Goal: Information Seeking & Learning: Learn about a topic

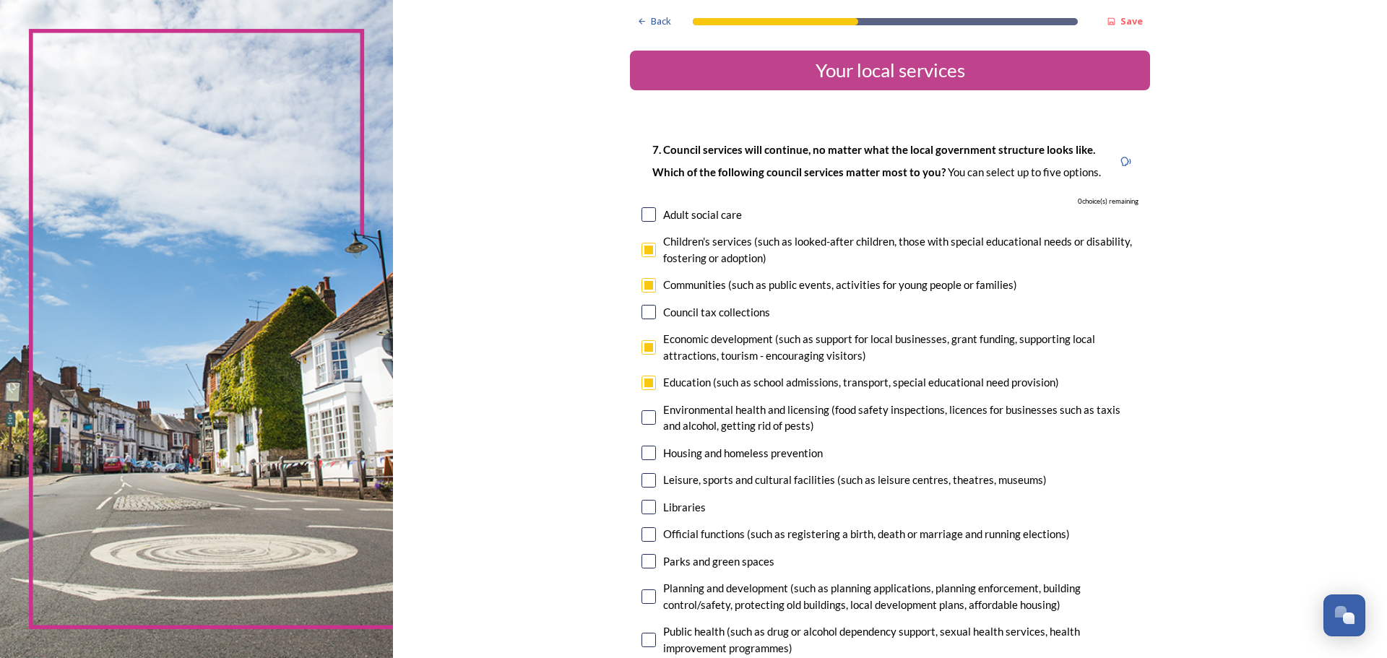
scroll to position [1171, 0]
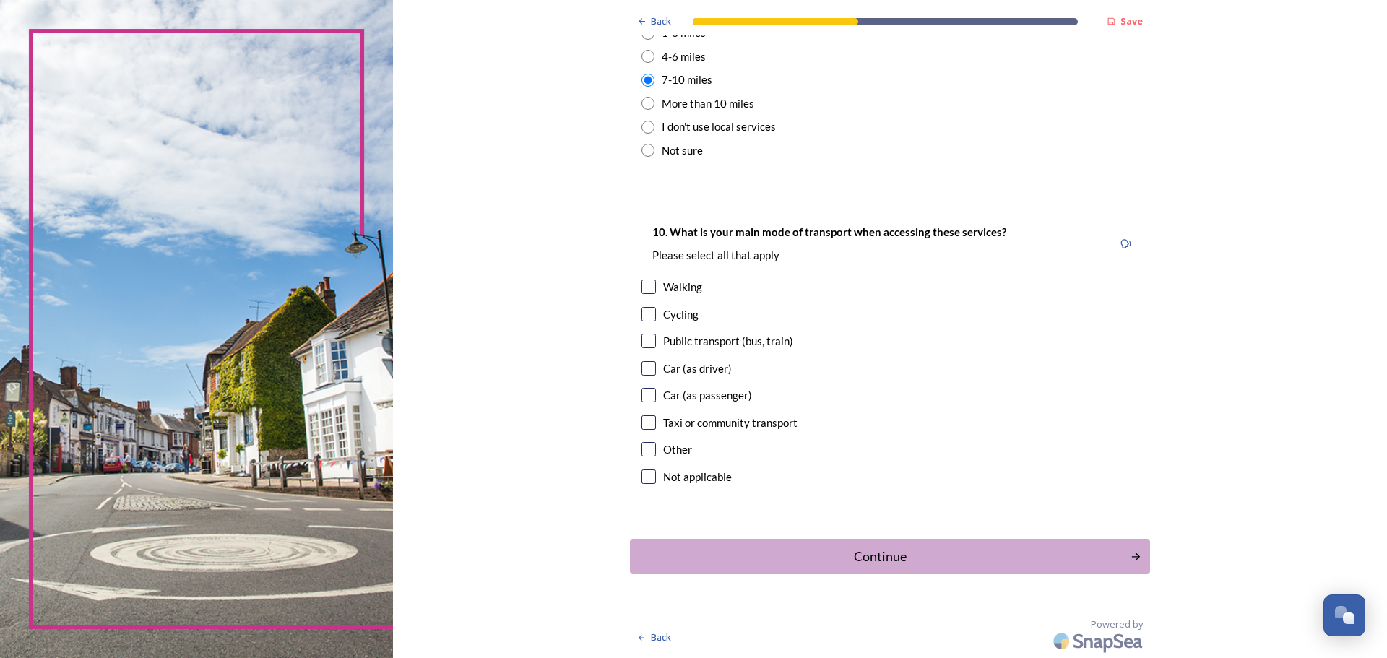
click at [645, 374] on input "checkbox" at bounding box center [649, 368] width 14 height 14
checkbox input "true"
click at [645, 342] on input "checkbox" at bounding box center [649, 341] width 14 height 14
checkbox input "true"
click at [732, 545] on button "Continue" at bounding box center [890, 556] width 525 height 35
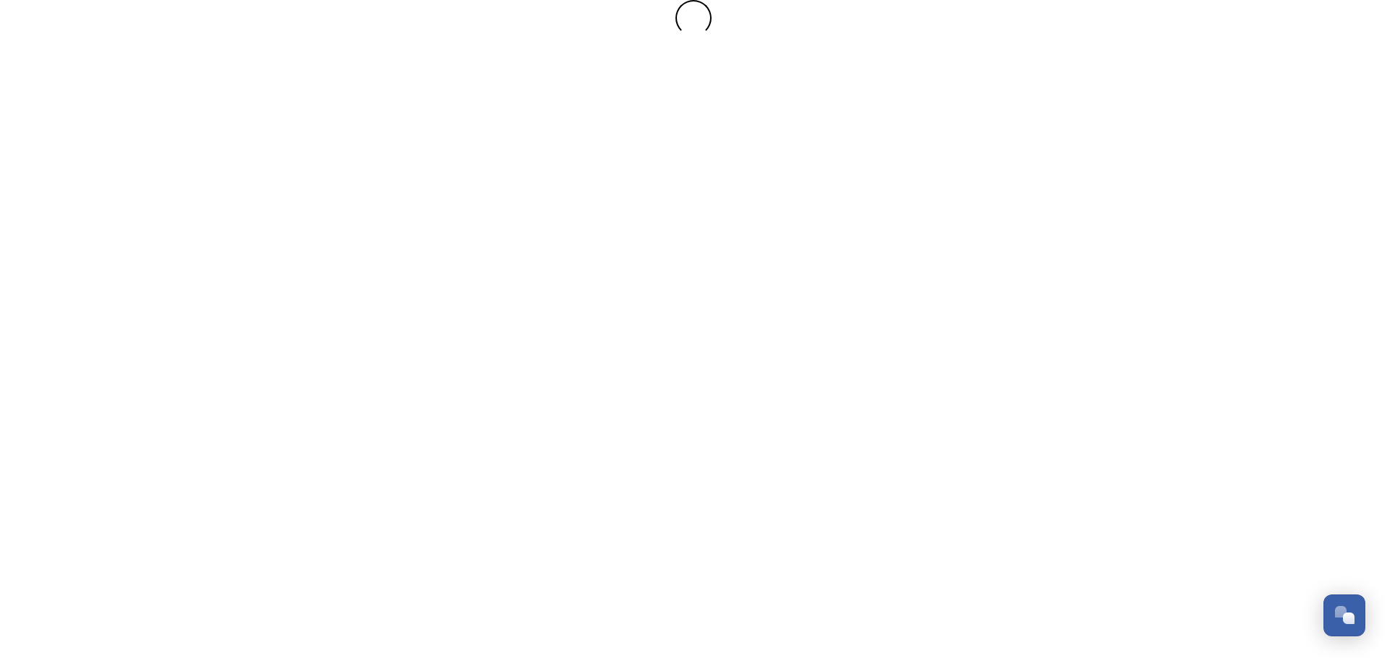
scroll to position [0, 0]
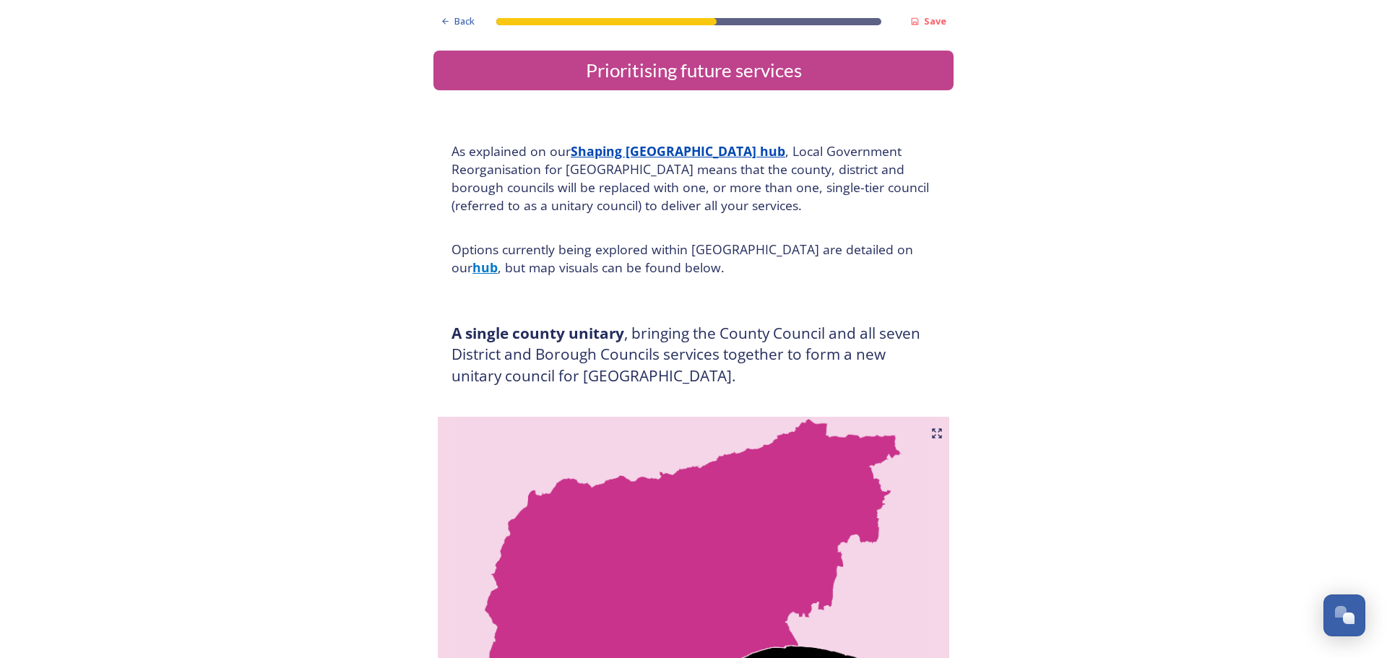
click at [934, 316] on div "A single county unitary , bringing the County Council and all seven District an…" at bounding box center [694, 355] width 506 height 82
click at [667, 203] on h4 "As explained on our Shaping West Sussex hub , Local Government Reorganisation f…" at bounding box center [694, 178] width 484 height 72
click at [652, 251] on h4 "Options currently being explored within West Sussex are detailed on our hub , b…" at bounding box center [694, 259] width 484 height 36
click at [637, 373] on h3 "A single county unitary , bringing the County Council and all seven District an…" at bounding box center [694, 355] width 484 height 64
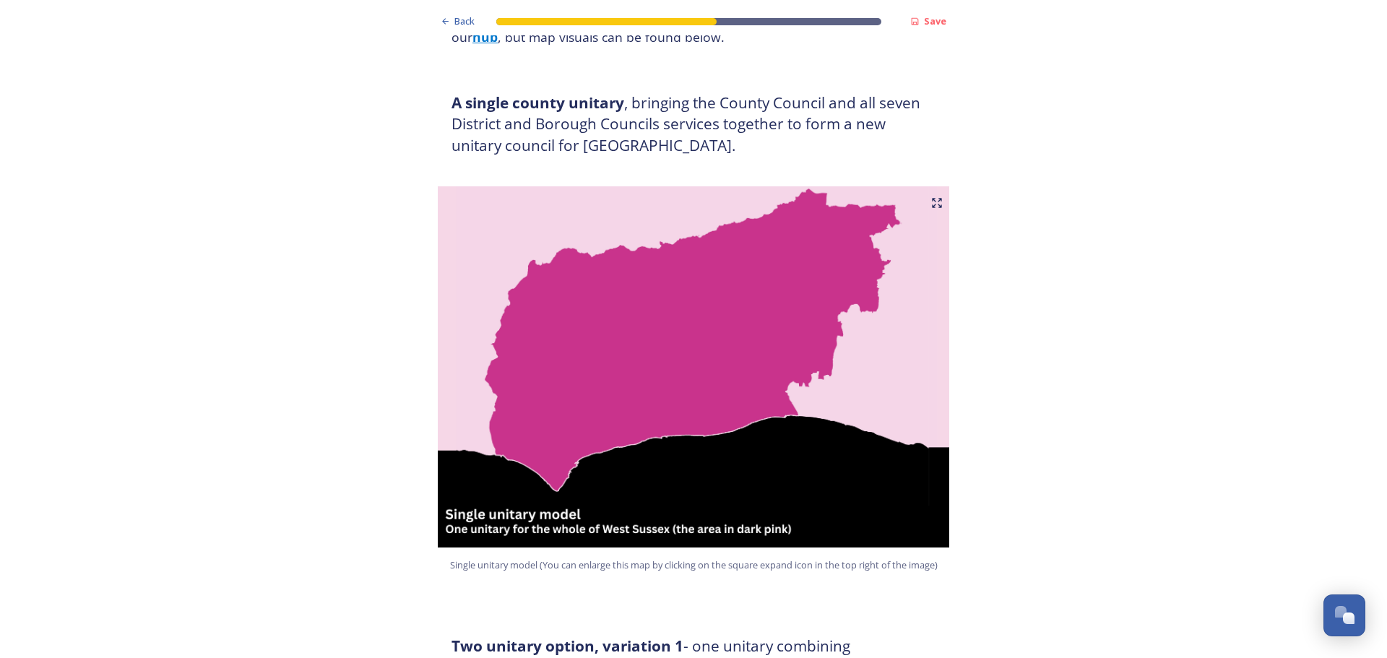
scroll to position [231, 0]
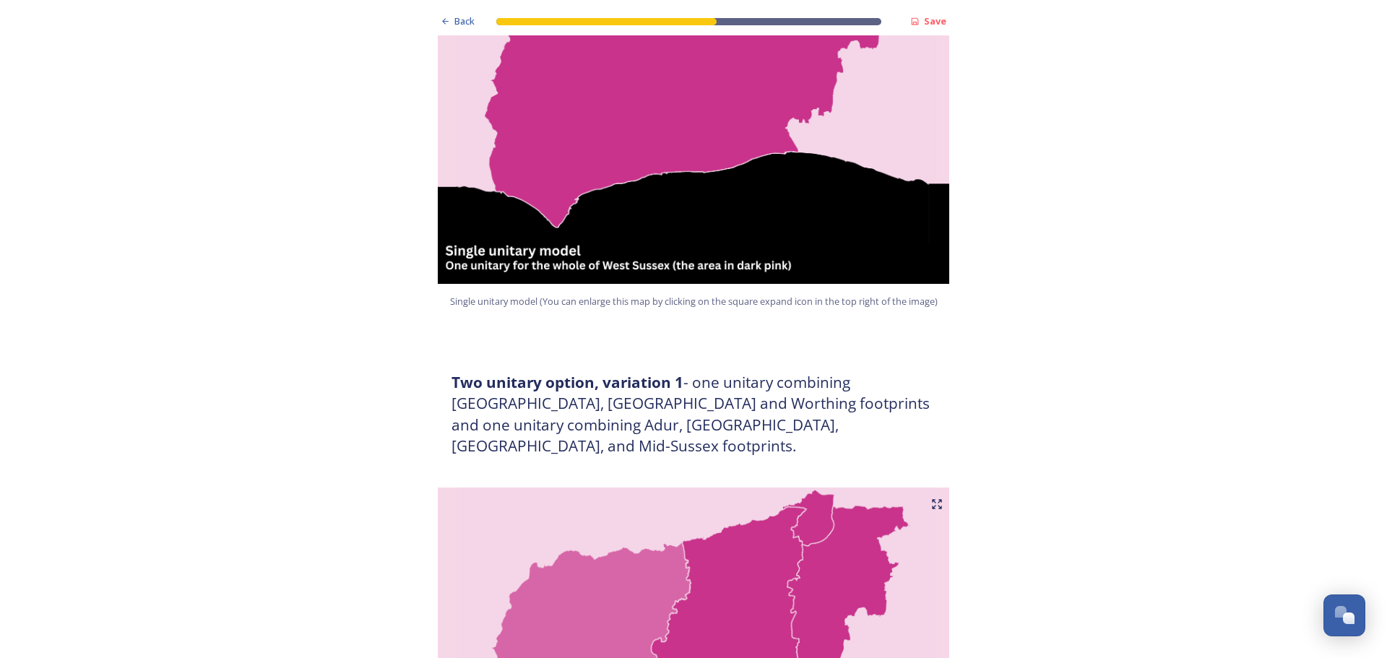
scroll to position [462, 0]
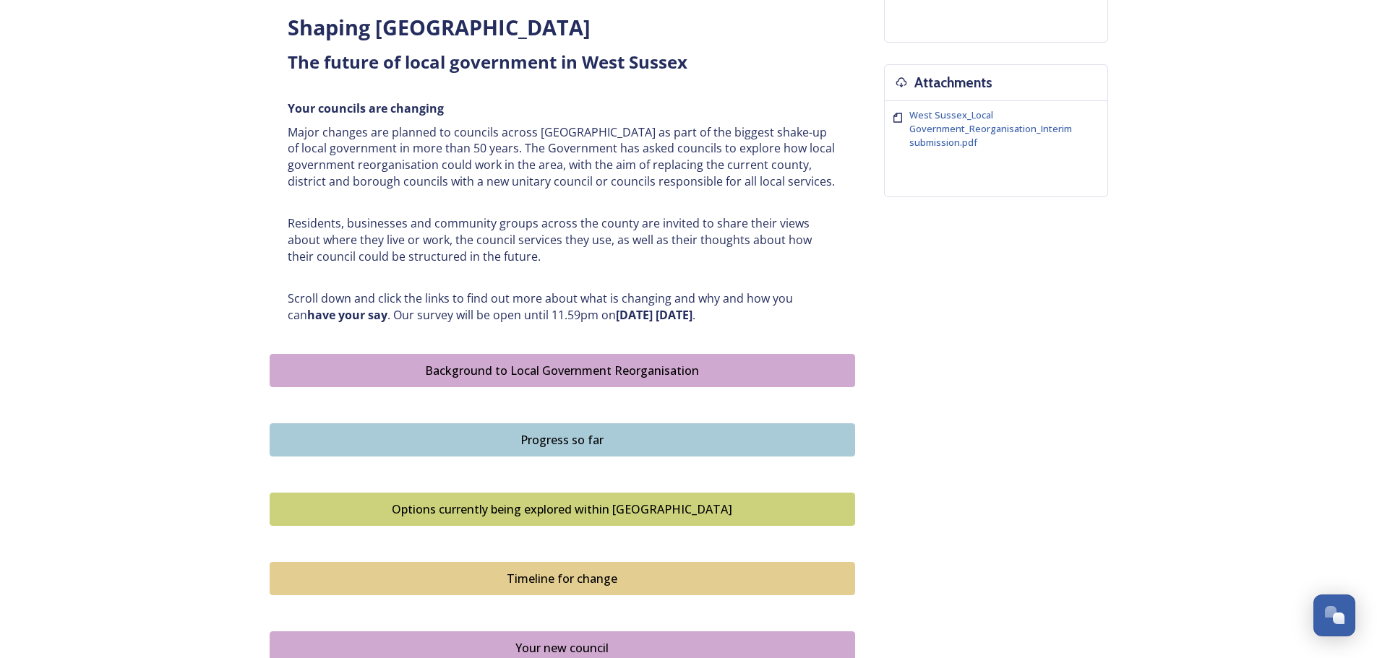
scroll to position [520, 0]
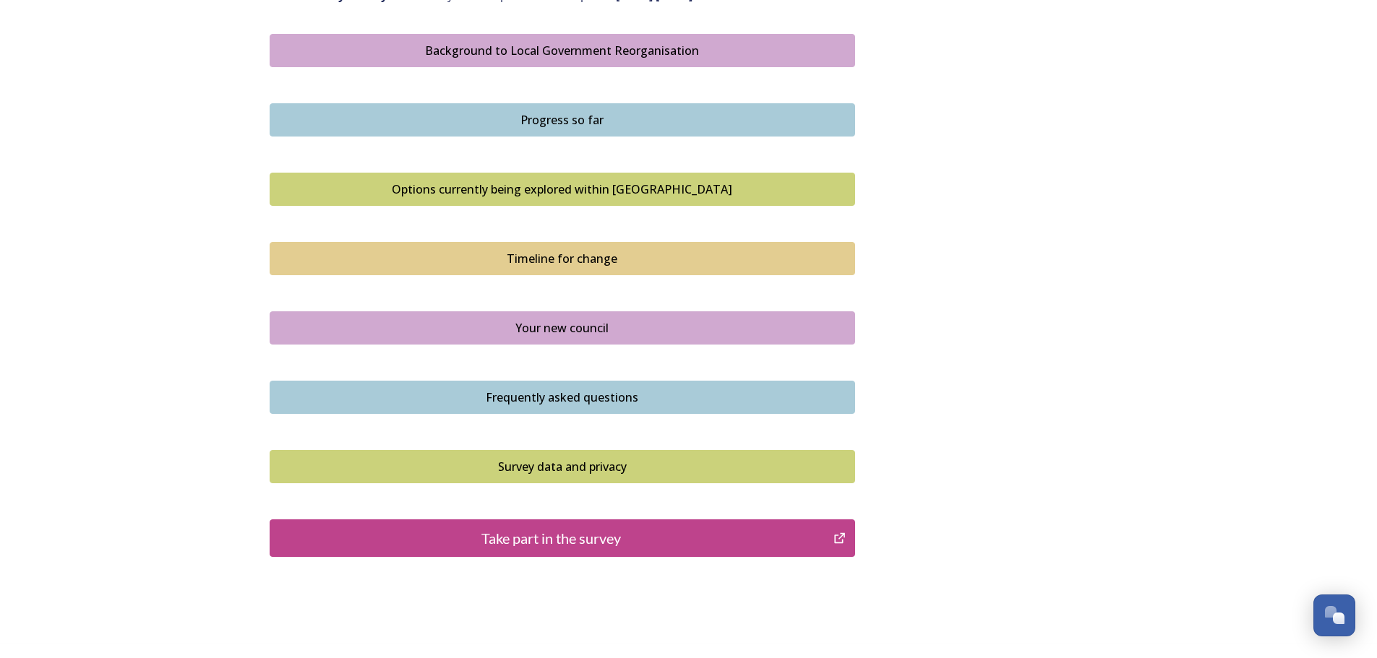
scroll to position [810, 0]
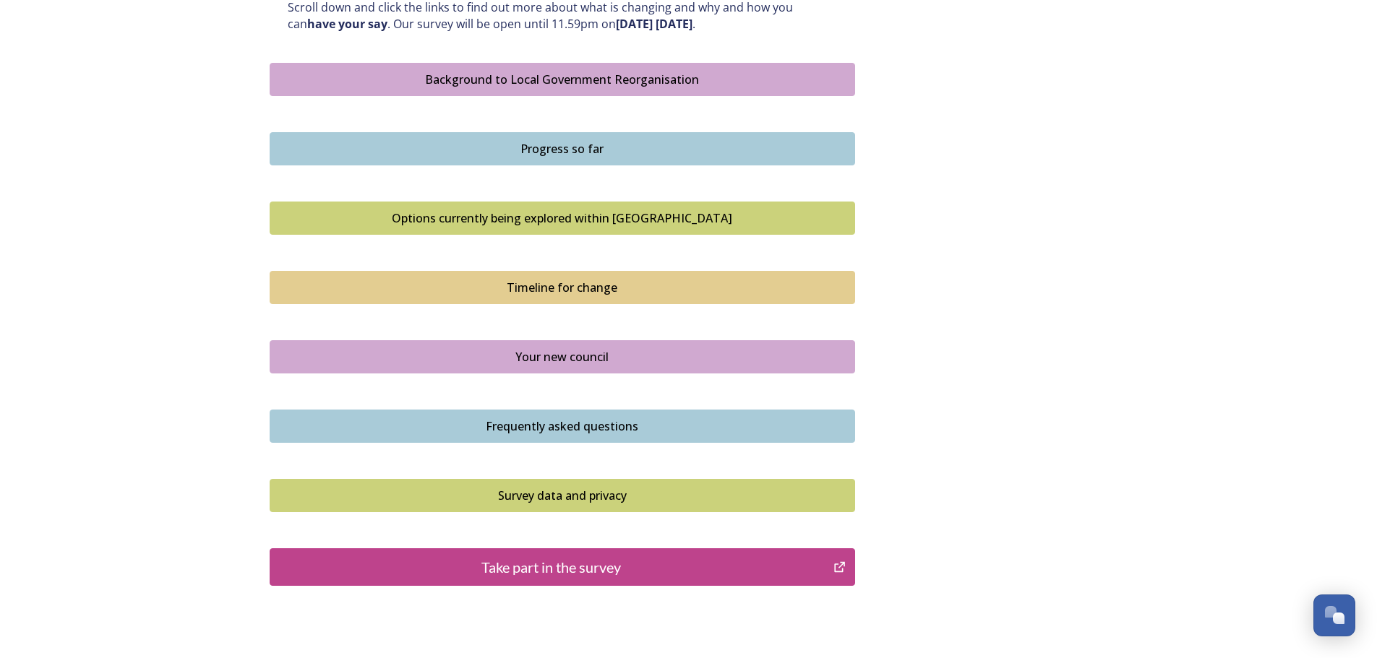
click at [574, 342] on button "Your new council" at bounding box center [562, 356] width 585 height 33
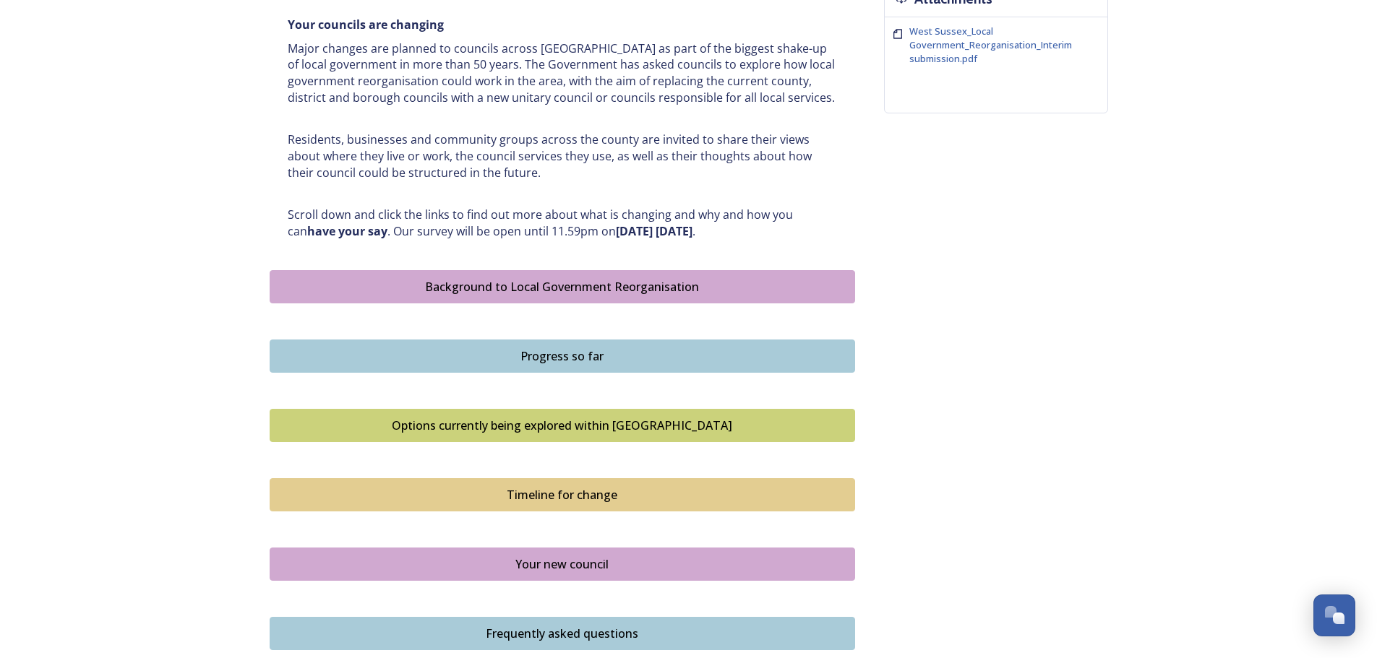
scroll to position [665, 0]
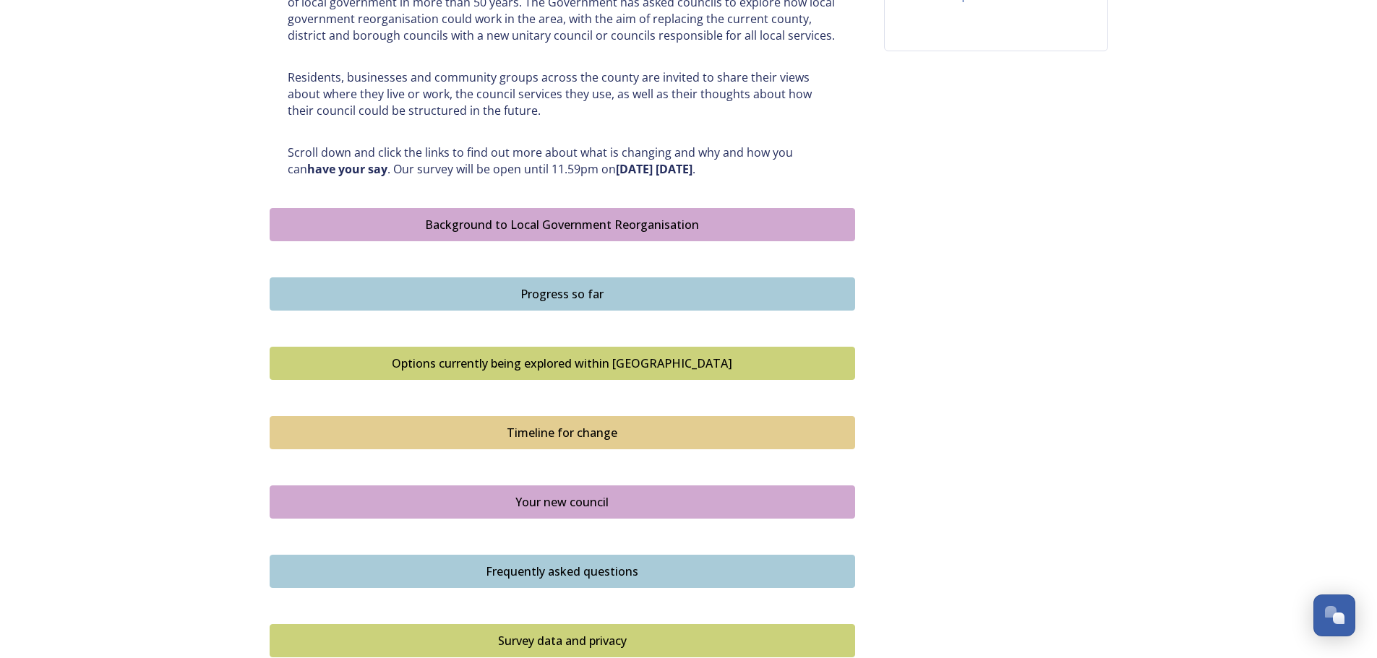
drag, startPoint x: 543, startPoint y: 231, endPoint x: 191, endPoint y: 280, distance: 354.5
click at [191, 280] on div "Home Shaping West Sussex survey Shaping [GEOGRAPHIC_DATA] ﻿﻿﻿The future of loca…" at bounding box center [688, 112] width 1377 height 1555
click at [550, 221] on div "Background to Local Government Reorganisation" at bounding box center [561, 224] width 569 height 17
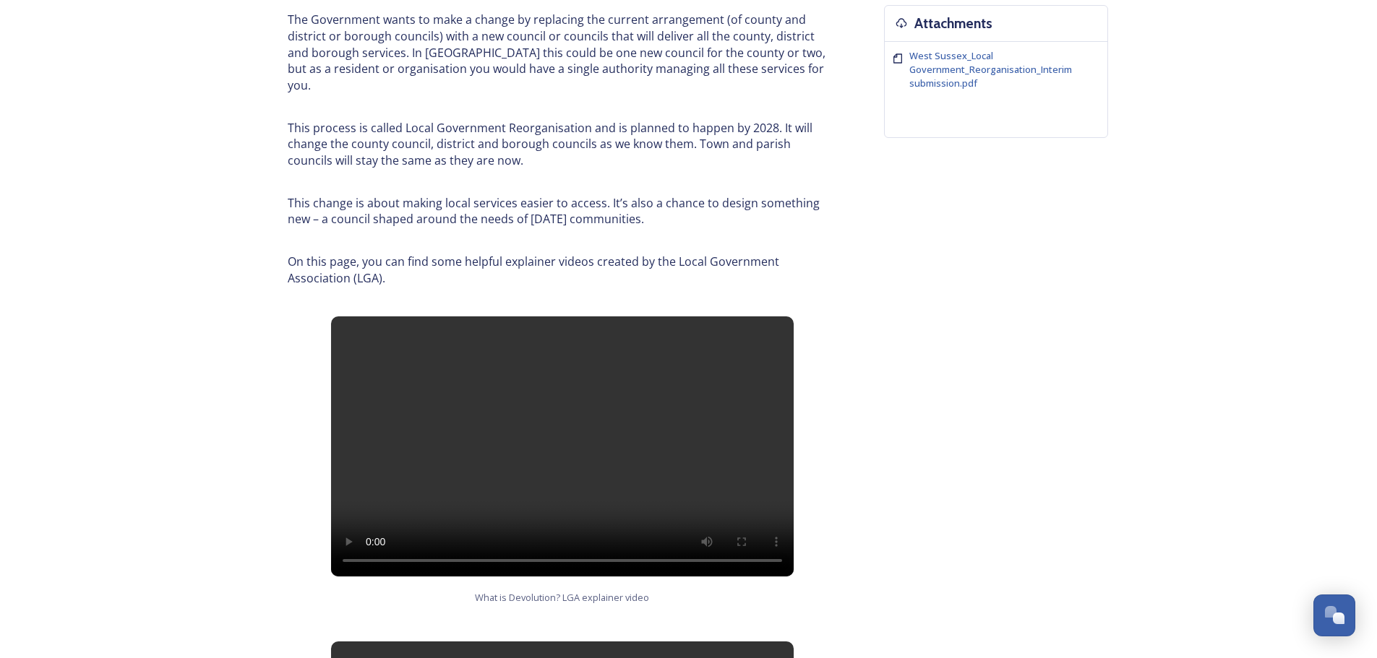
scroll to position [607, 0]
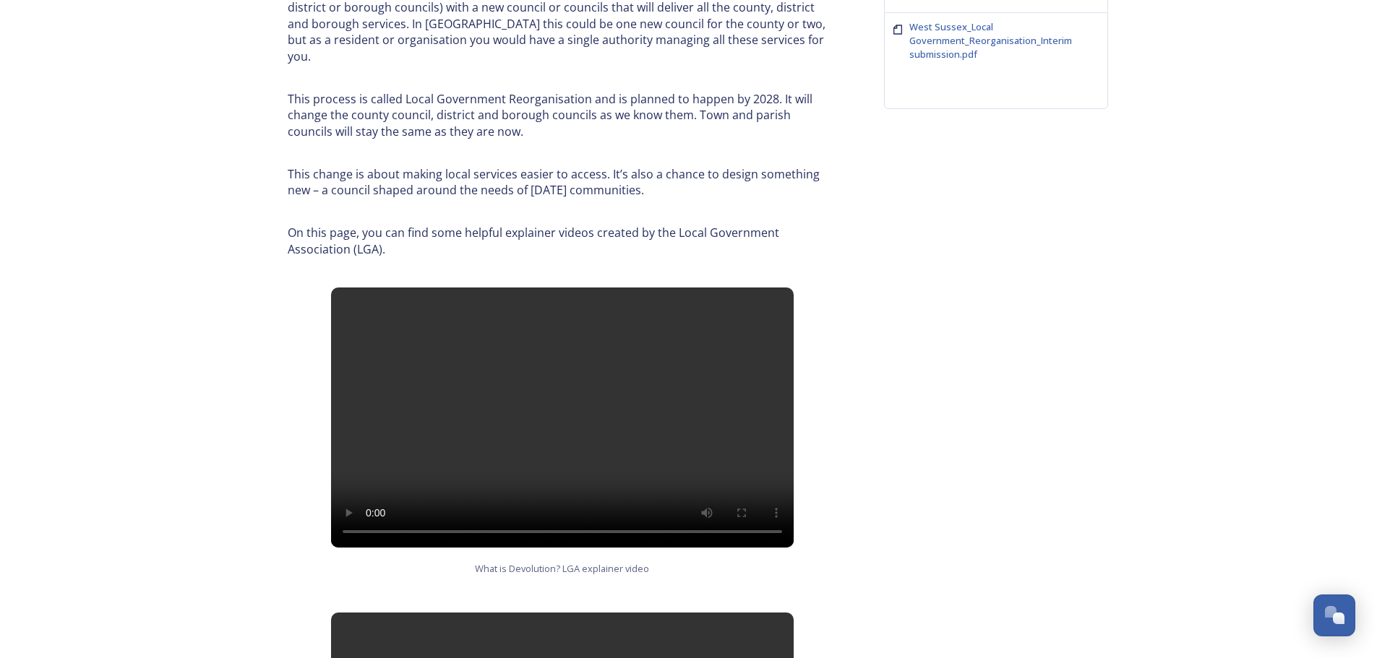
click at [1001, 364] on div "Background to Local Government Reorganisation In [GEOGRAPHIC_DATA], we have a l…" at bounding box center [689, 419] width 838 height 1831
